Goal: Task Accomplishment & Management: Complete application form

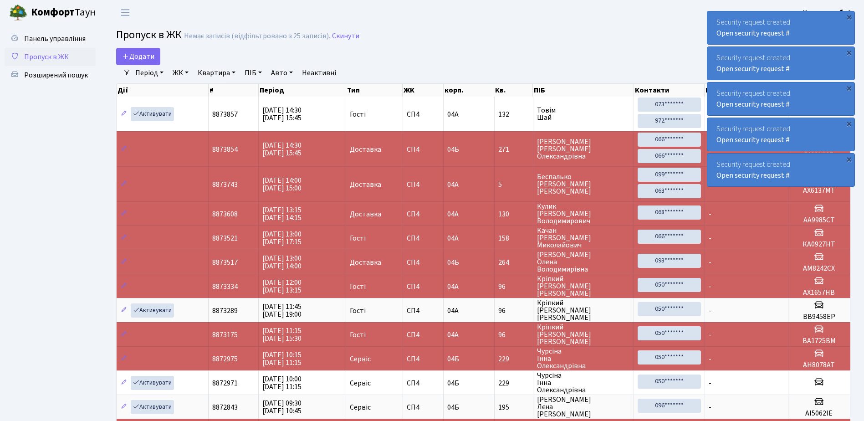
select select "25"
click at [849, 17] on div "×" at bounding box center [849, 16] width 9 height 9
click at [849, 15] on div "×" at bounding box center [849, 16] width 9 height 9
click at [848, 13] on div "×" at bounding box center [849, 16] width 9 height 9
click at [850, 16] on div "×" at bounding box center [849, 16] width 9 height 9
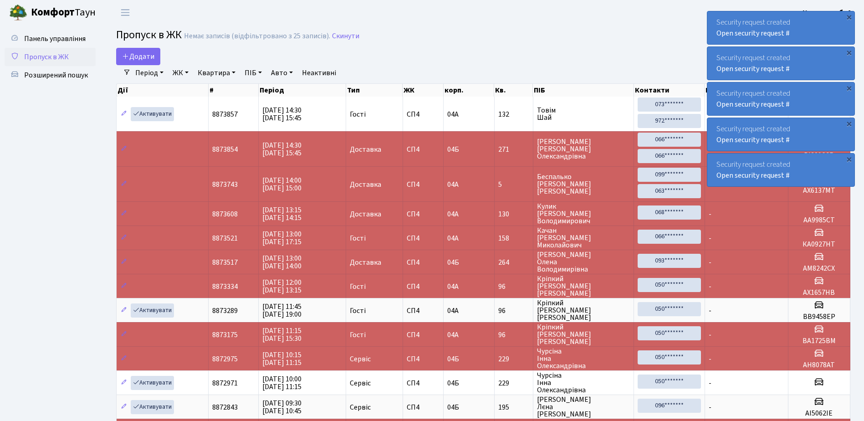
click at [850, 16] on div "×" at bounding box center [849, 16] width 9 height 9
click at [849, 17] on div "×" at bounding box center [849, 16] width 9 height 9
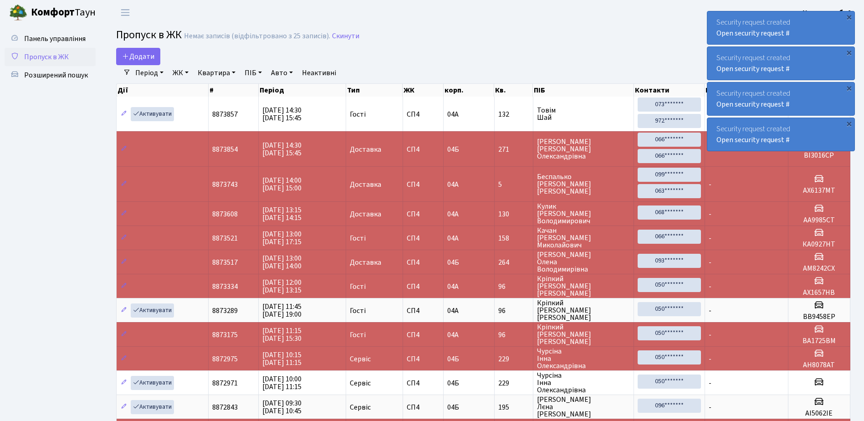
click at [849, 17] on div "×" at bounding box center [849, 16] width 9 height 9
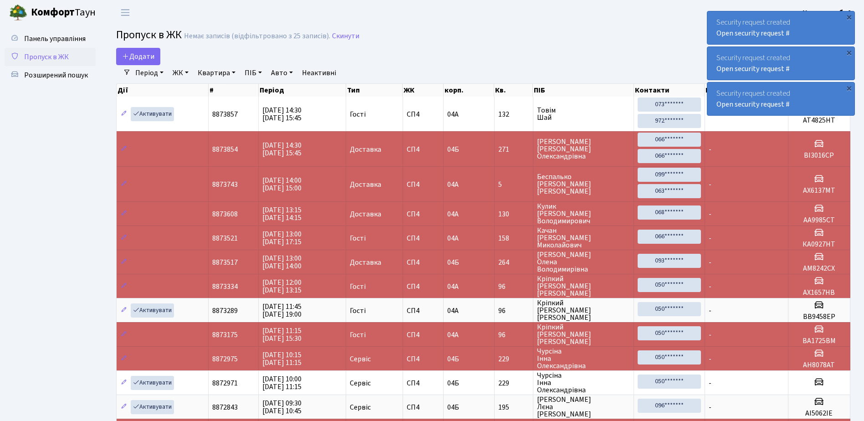
click at [849, 17] on div "×" at bounding box center [849, 16] width 9 height 9
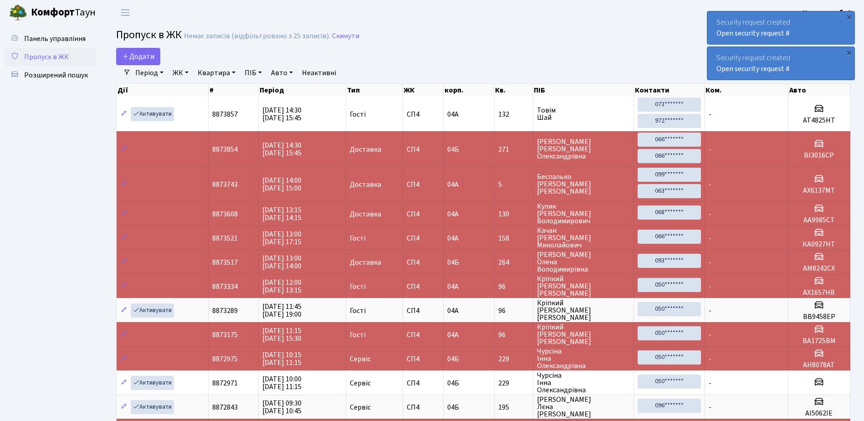
click at [849, 17] on div "×" at bounding box center [849, 16] width 9 height 9
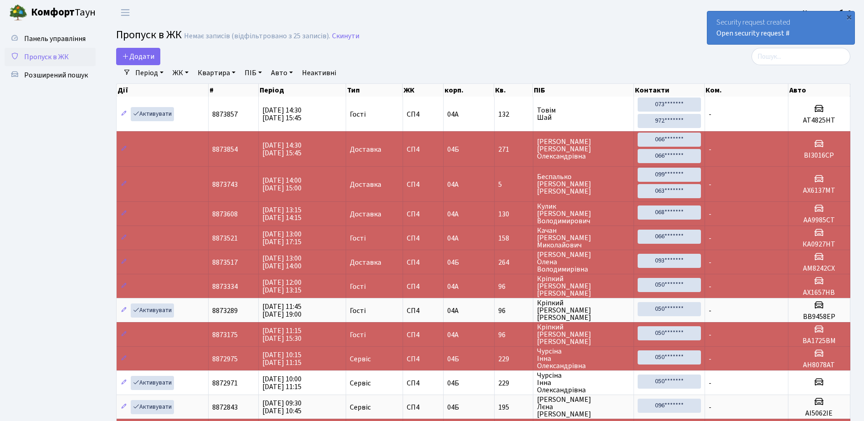
click at [849, 17] on div "×" at bounding box center [849, 16] width 9 height 9
click at [849, 16] on div "×" at bounding box center [849, 16] width 9 height 9
click at [849, 15] on div "×" at bounding box center [849, 16] width 9 height 9
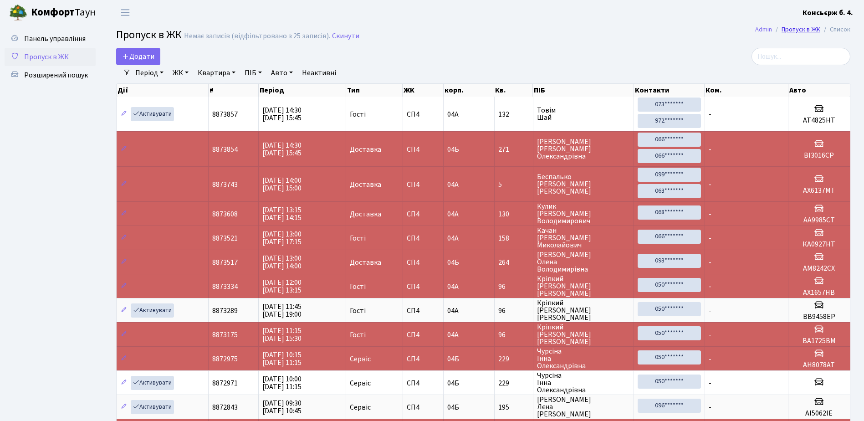
click at [803, 28] on link "Пропуск в ЖК" at bounding box center [801, 30] width 39 height 10
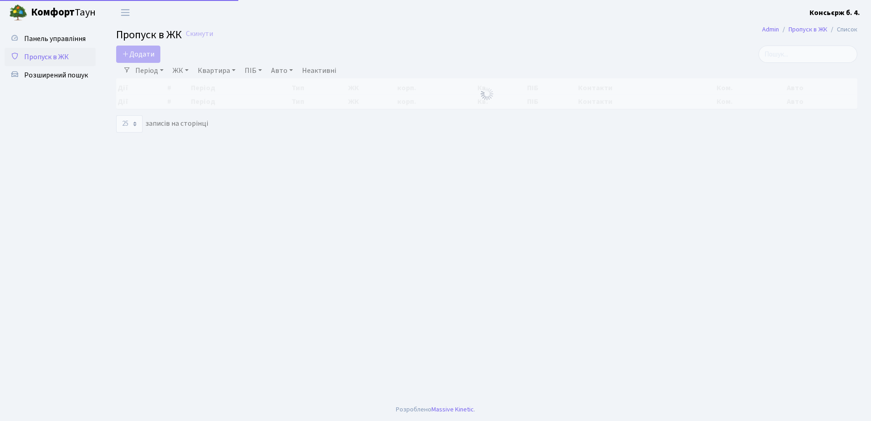
select select "25"
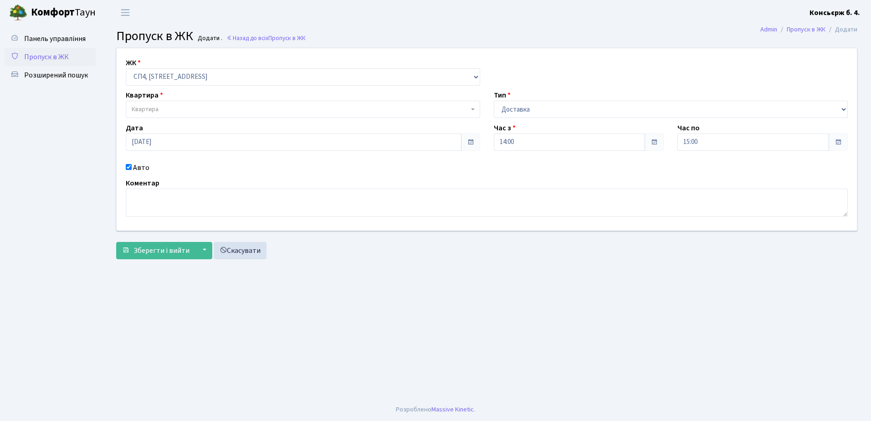
select select "325"
select select "1"
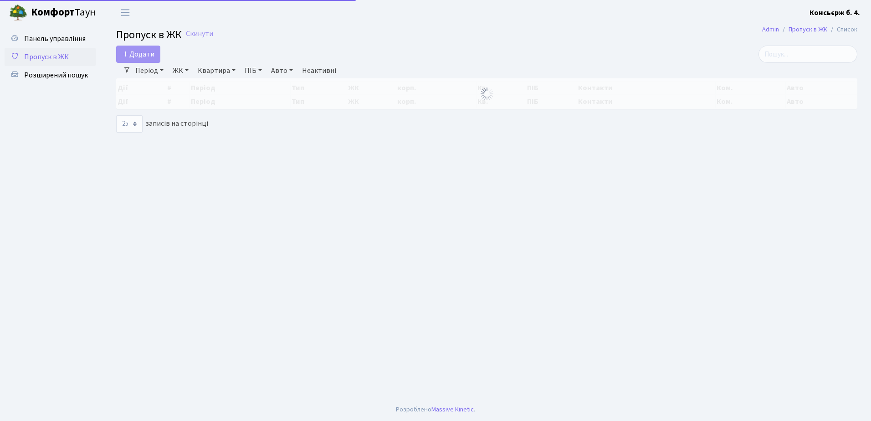
select select "25"
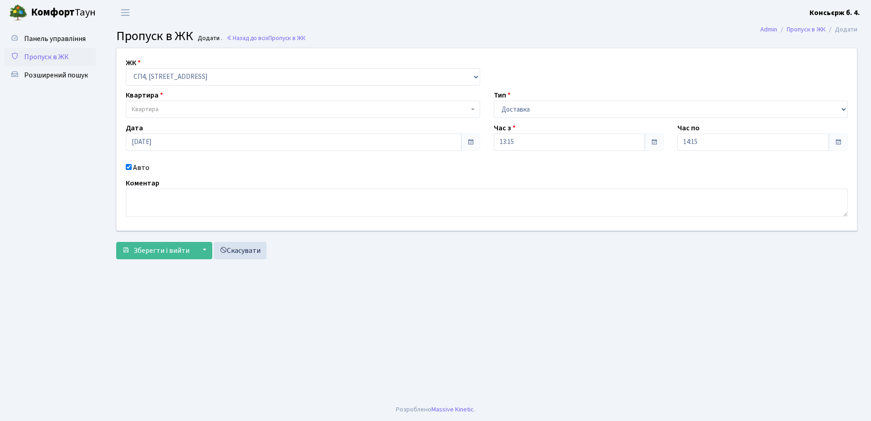
select select "325"
select select "1"
select select "325"
select select "1"
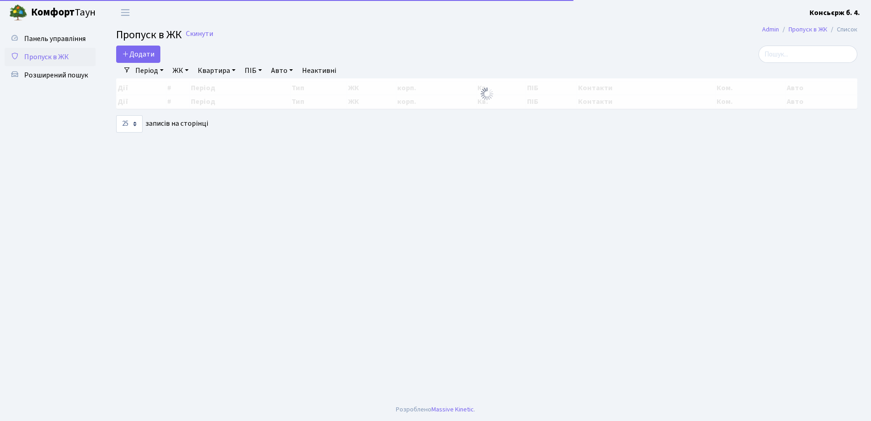
select select "25"
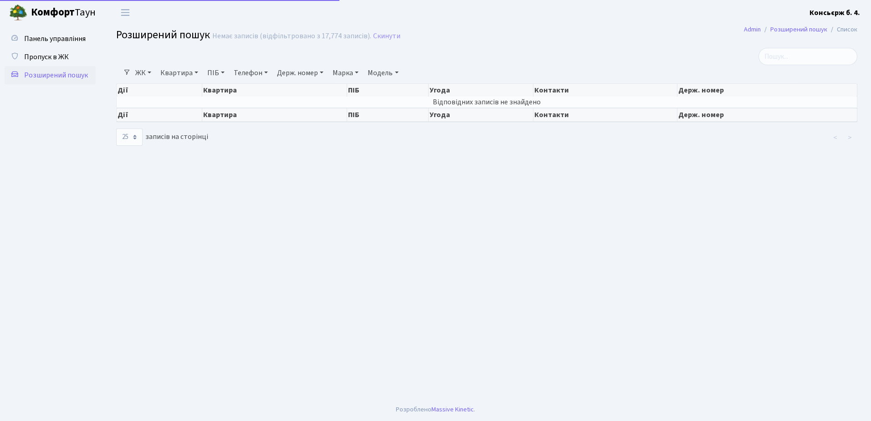
select select "25"
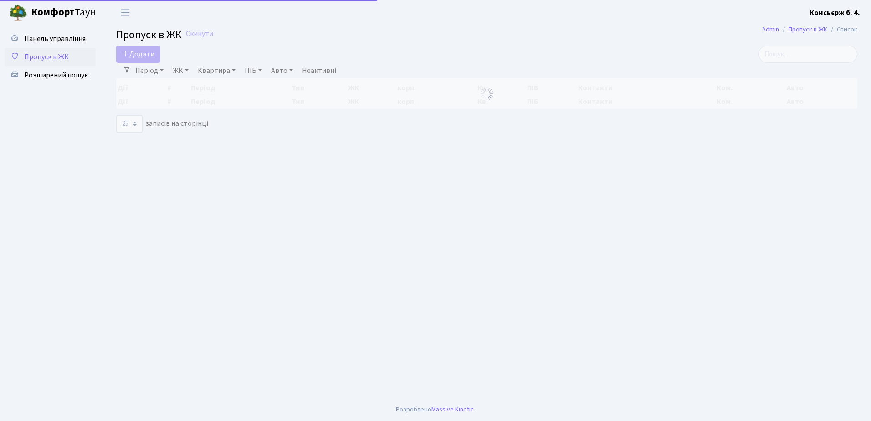
select select "25"
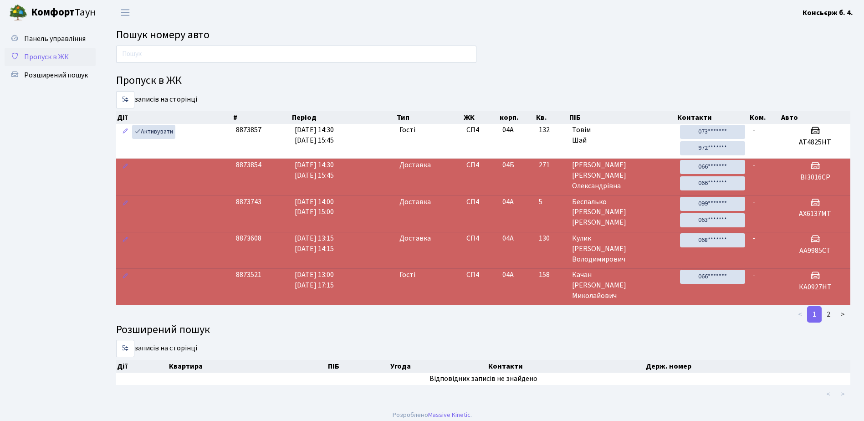
click at [54, 56] on span "Пропуск в ЖК" at bounding box center [46, 57] width 45 height 10
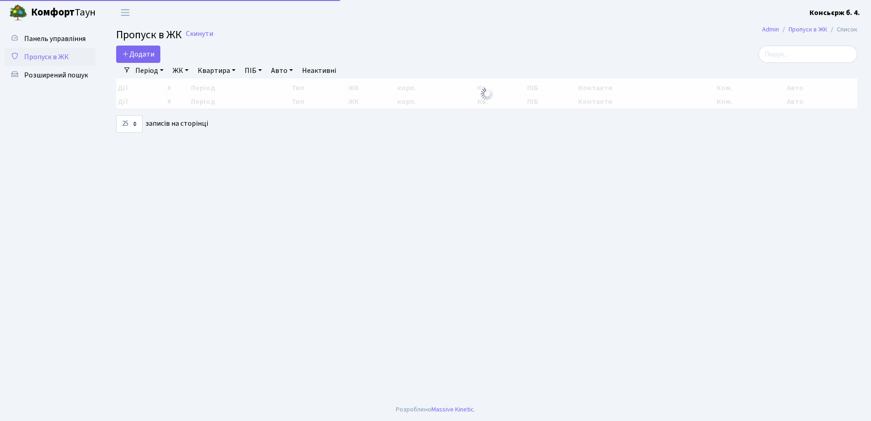
select select "25"
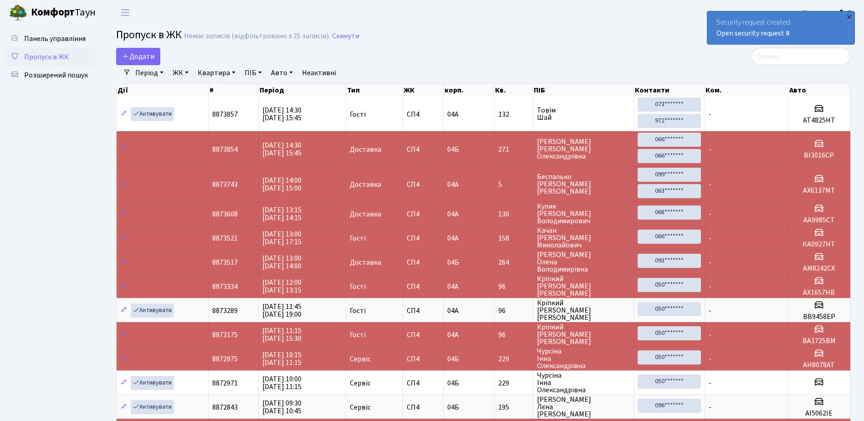
click at [849, 16] on div "×" at bounding box center [849, 16] width 9 height 9
